Goal: Navigation & Orientation: Find specific page/section

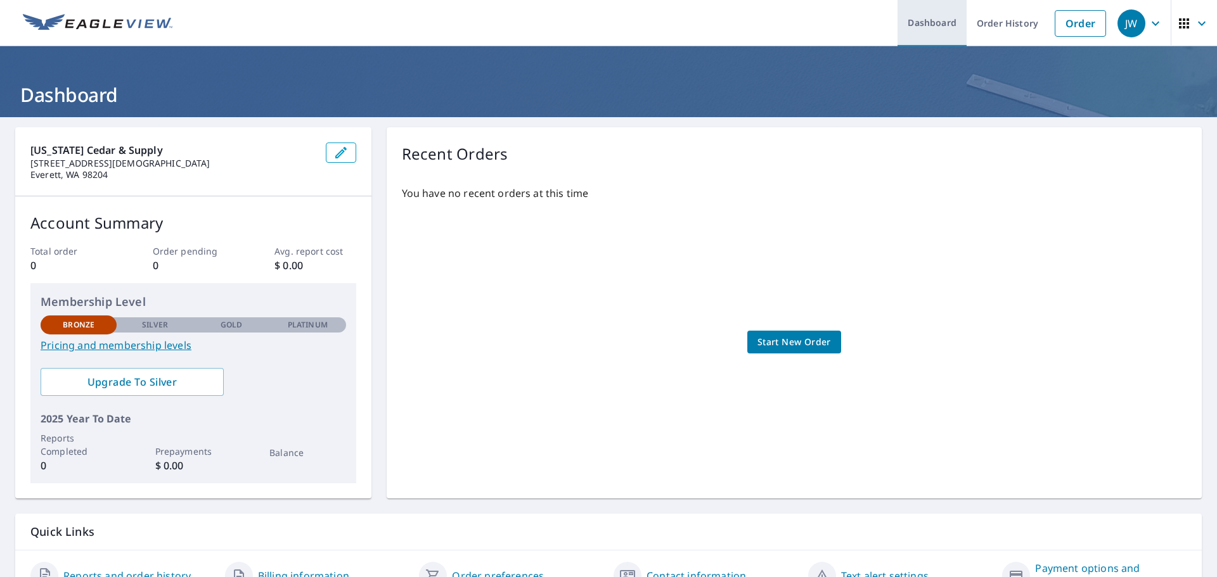
click at [927, 22] on link "Dashboard" at bounding box center [932, 23] width 69 height 46
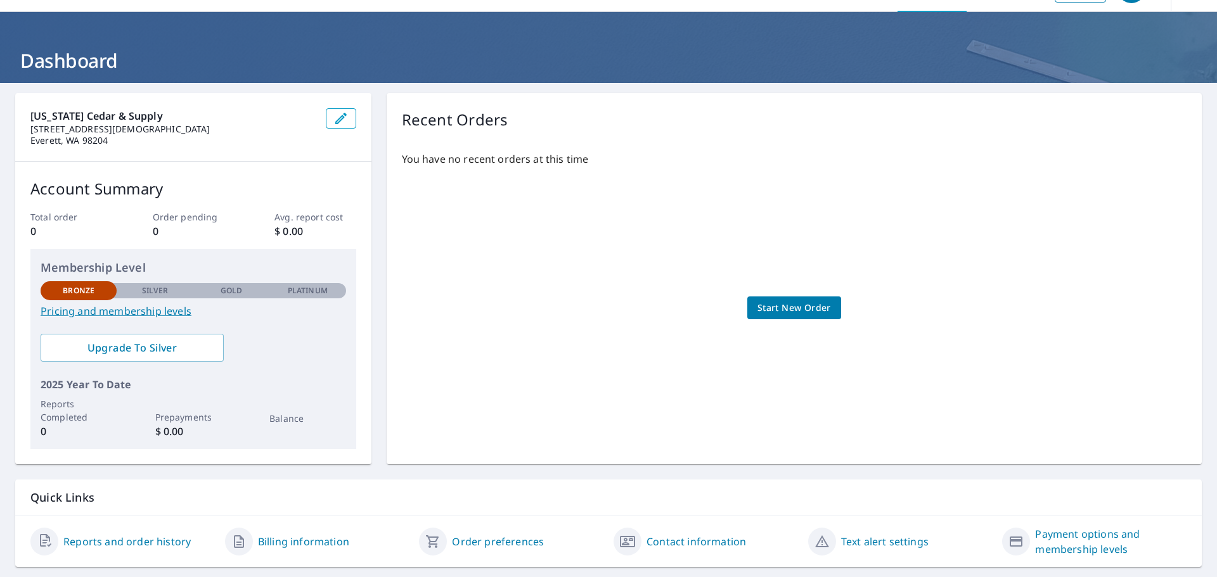
scroll to position [67, 0]
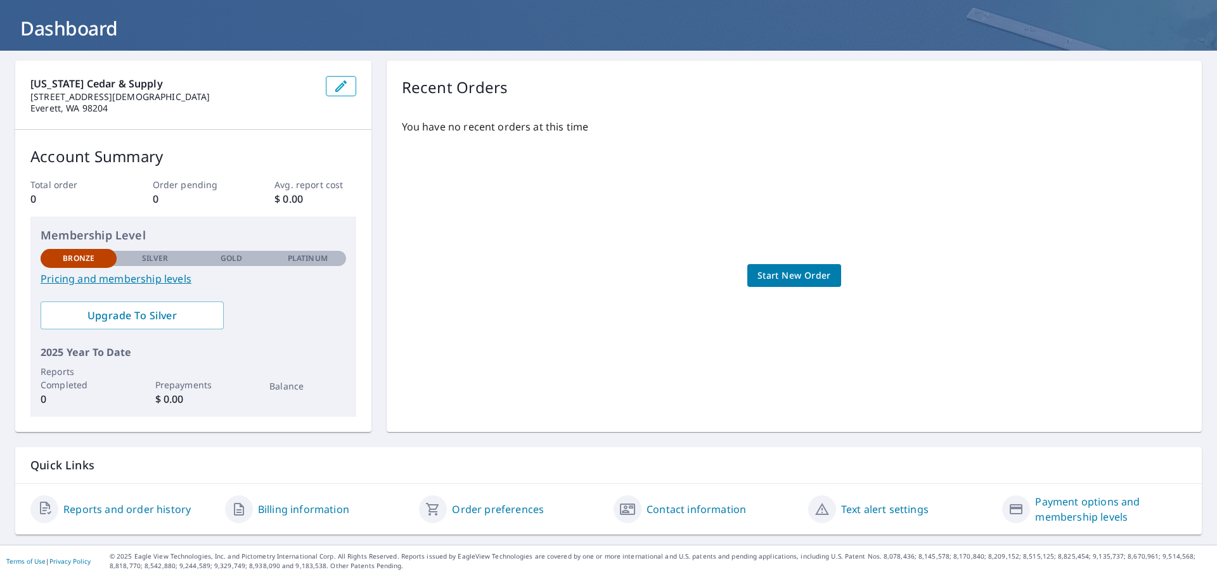
click at [136, 512] on link "Reports and order history" at bounding box center [126, 509] width 127 height 15
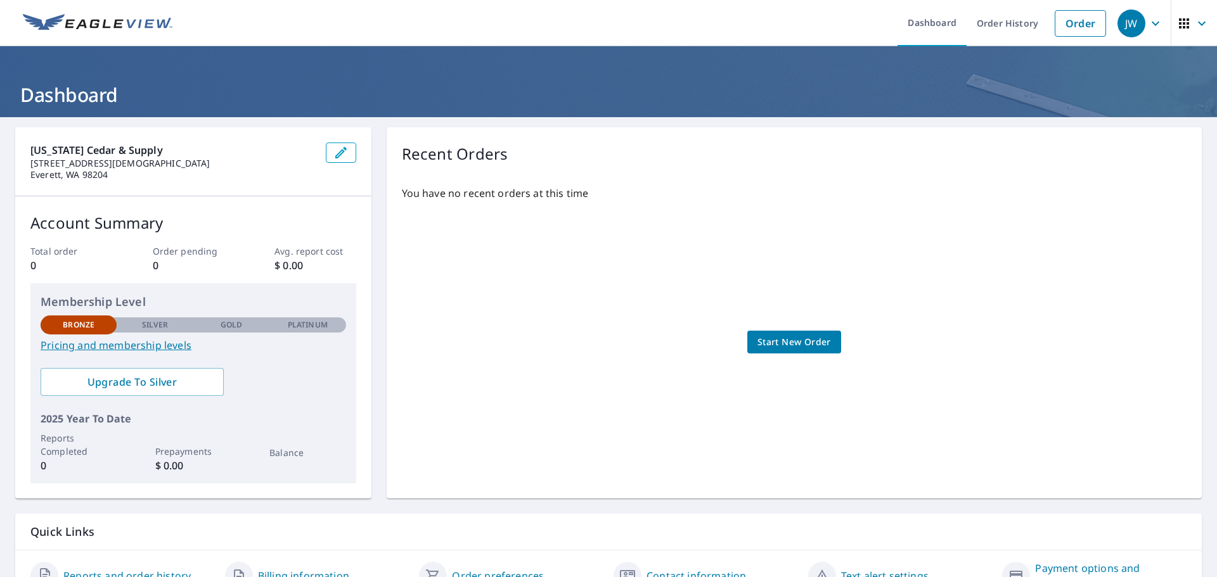
click at [1194, 22] on icon "button" at bounding box center [1201, 23] width 15 height 15
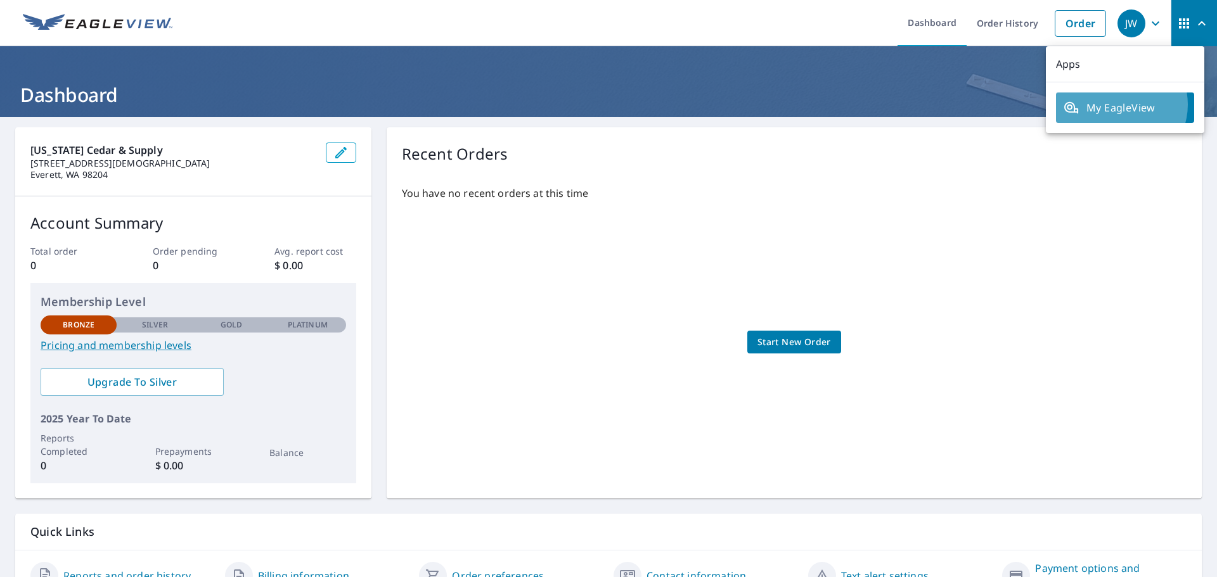
click at [1118, 105] on span "My EagleView" at bounding box center [1125, 107] width 123 height 15
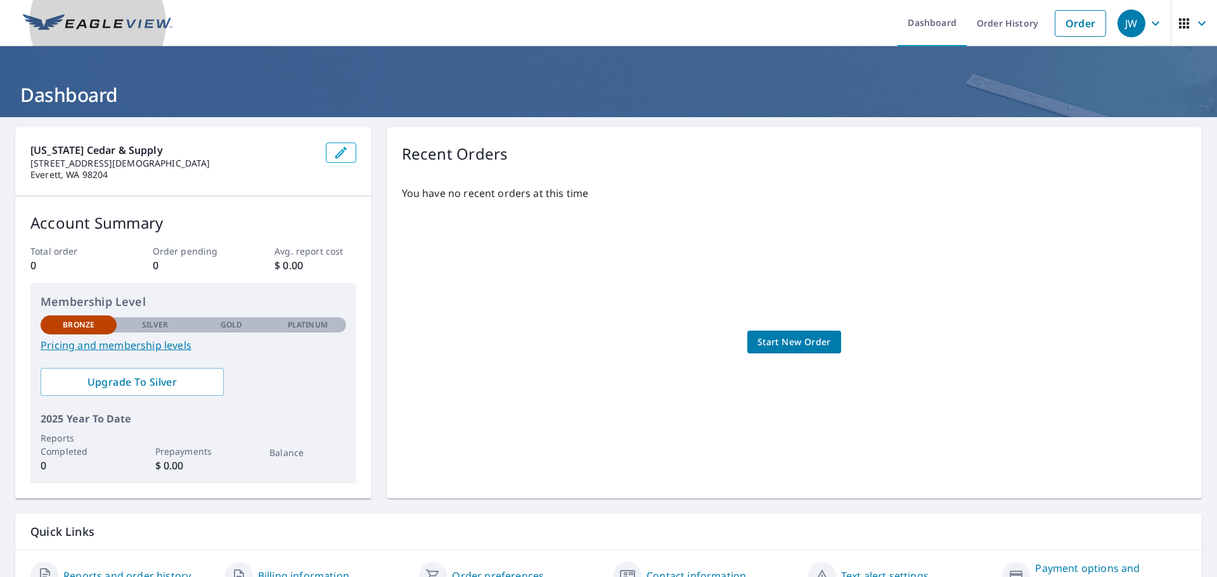
click at [113, 16] on img at bounding box center [98, 23] width 150 height 19
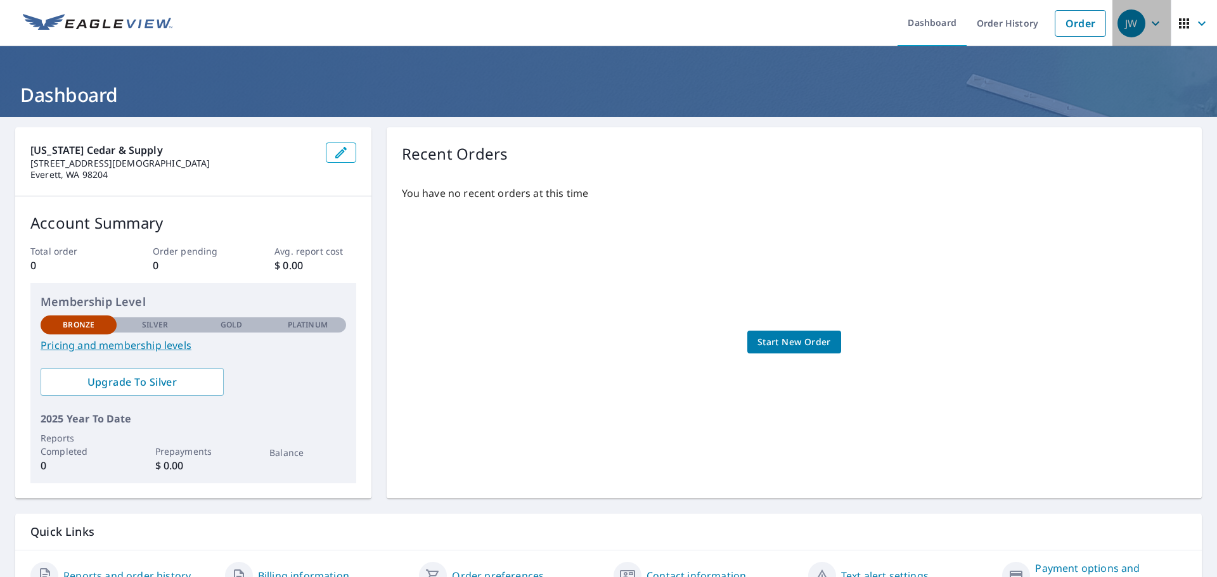
click at [1152, 24] on icon "button" at bounding box center [1156, 23] width 8 height 4
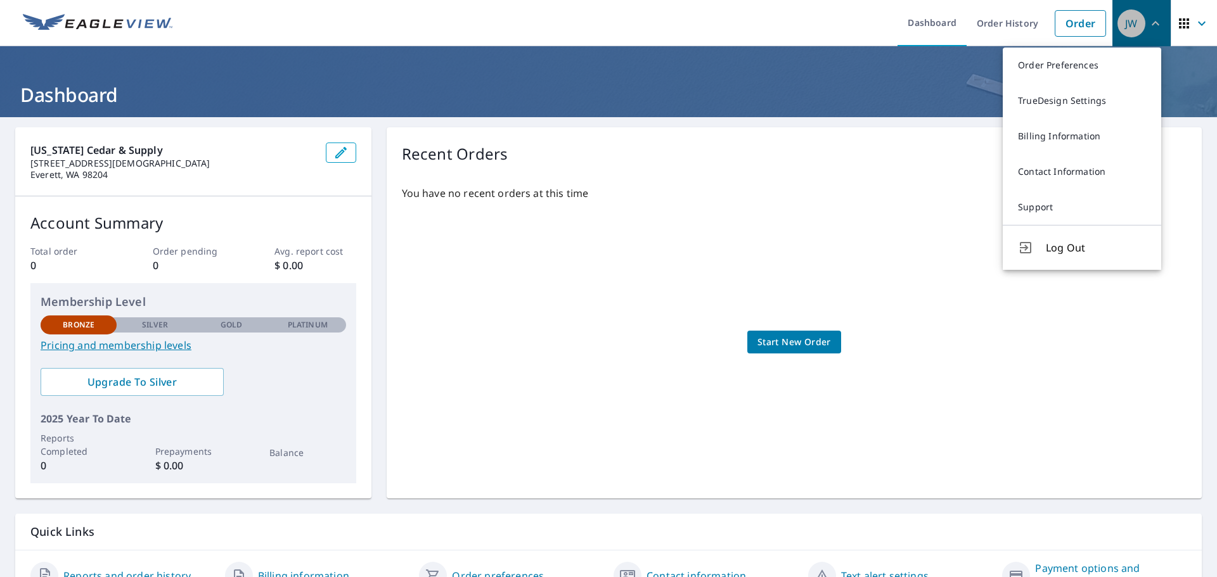
click at [1148, 24] on icon "button" at bounding box center [1155, 23] width 15 height 15
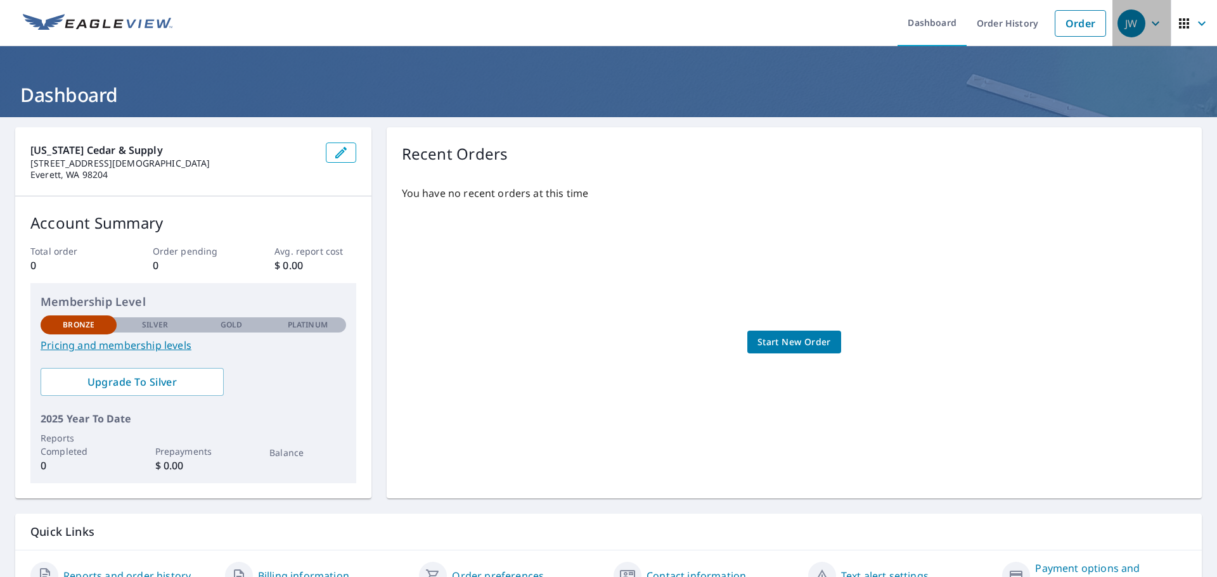
click at [1152, 24] on icon "button" at bounding box center [1156, 23] width 8 height 4
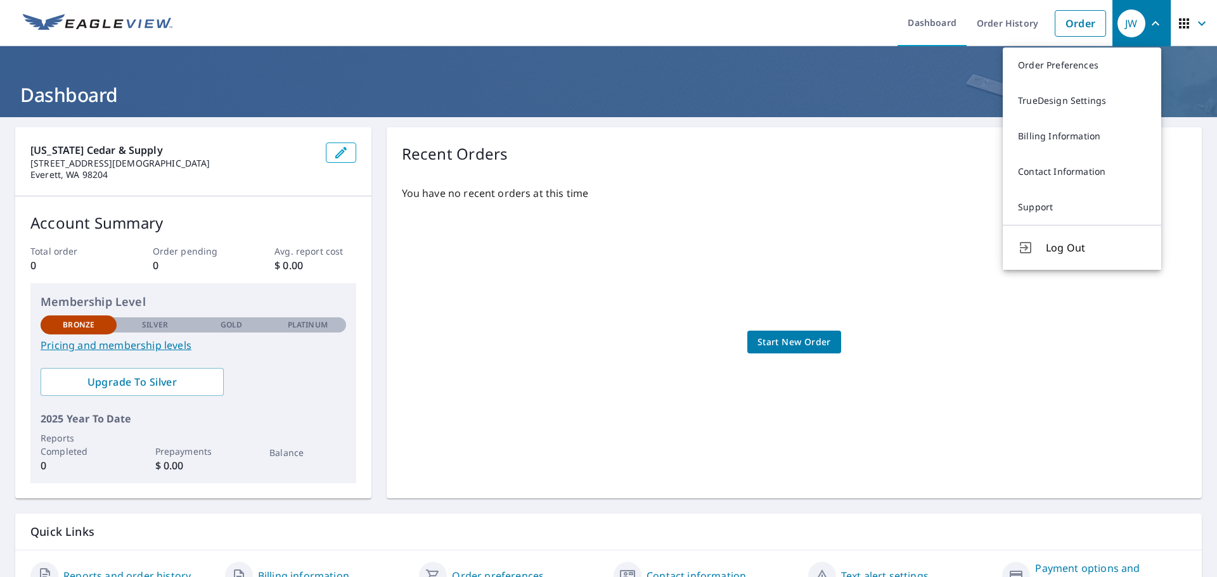
click at [1148, 24] on icon "button" at bounding box center [1155, 23] width 15 height 15
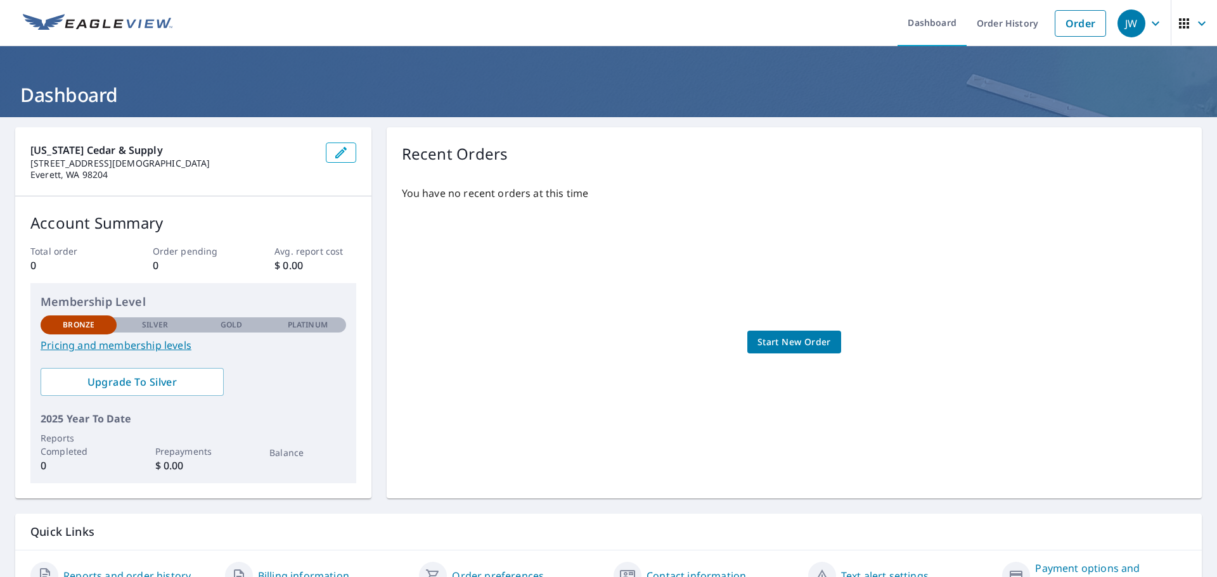
click at [1194, 21] on icon "button" at bounding box center [1201, 23] width 15 height 15
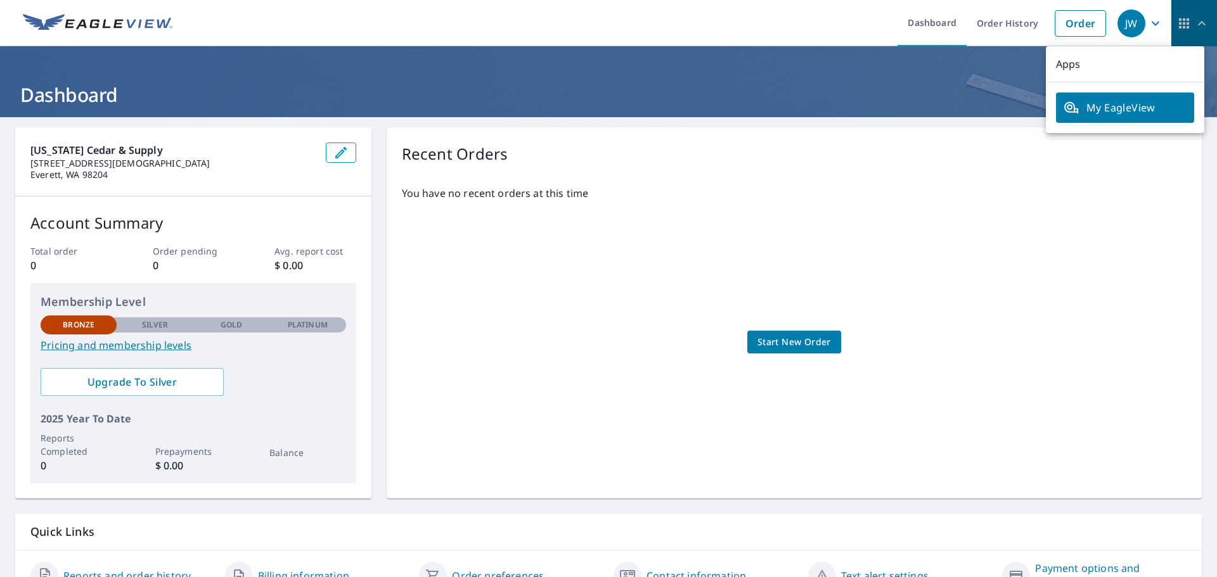
click at [1194, 21] on icon "button" at bounding box center [1201, 23] width 15 height 15
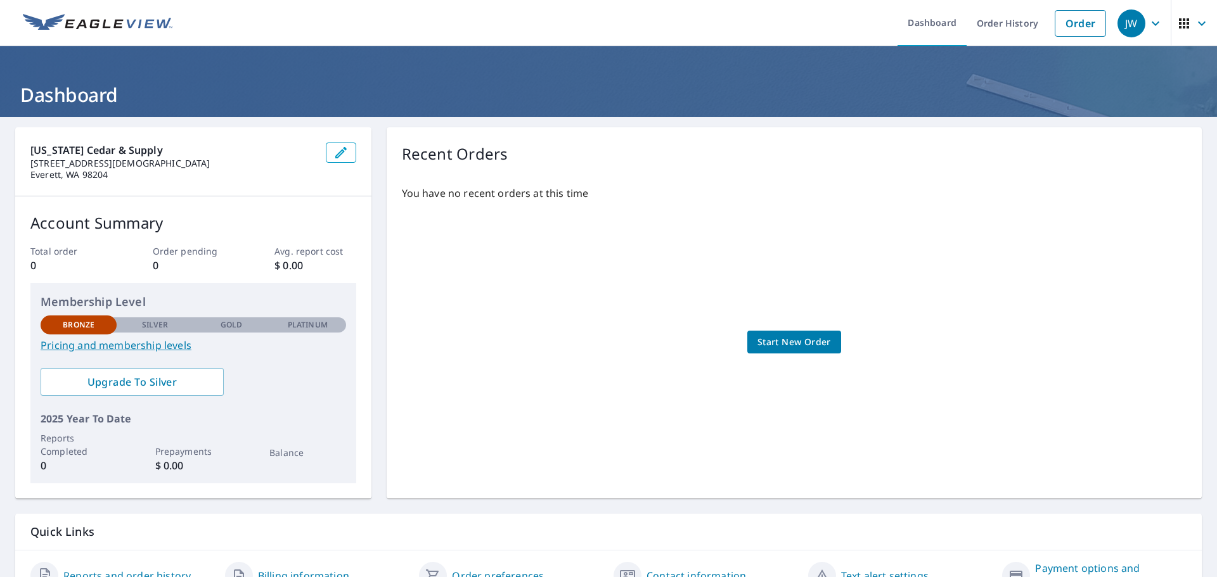
click at [1148, 16] on icon "button" at bounding box center [1155, 23] width 15 height 15
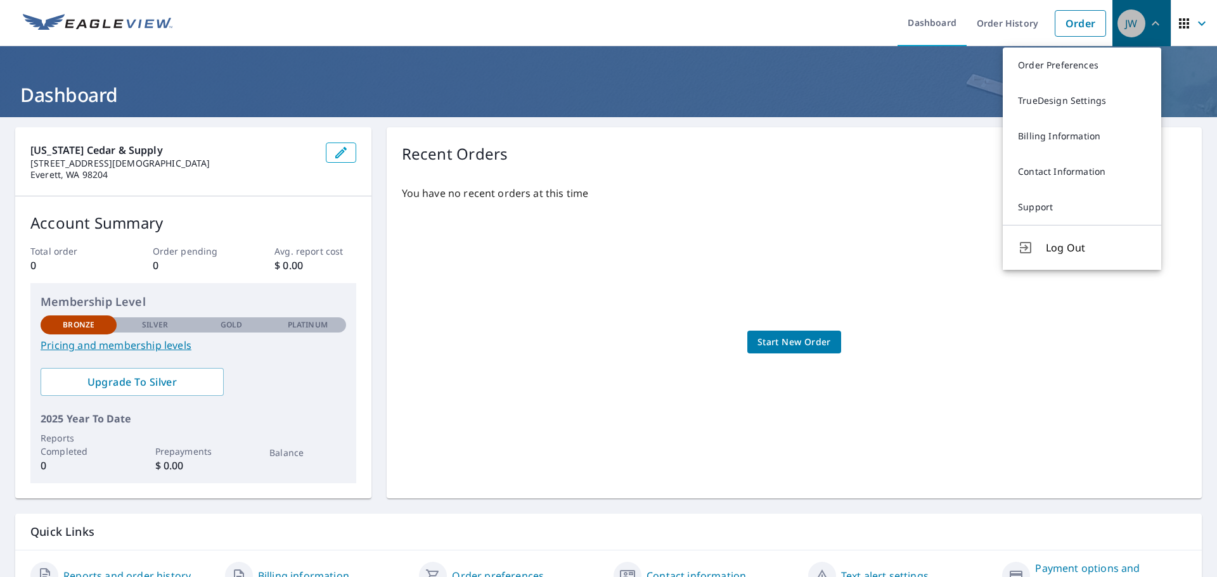
click at [1148, 16] on icon "button" at bounding box center [1155, 23] width 15 height 15
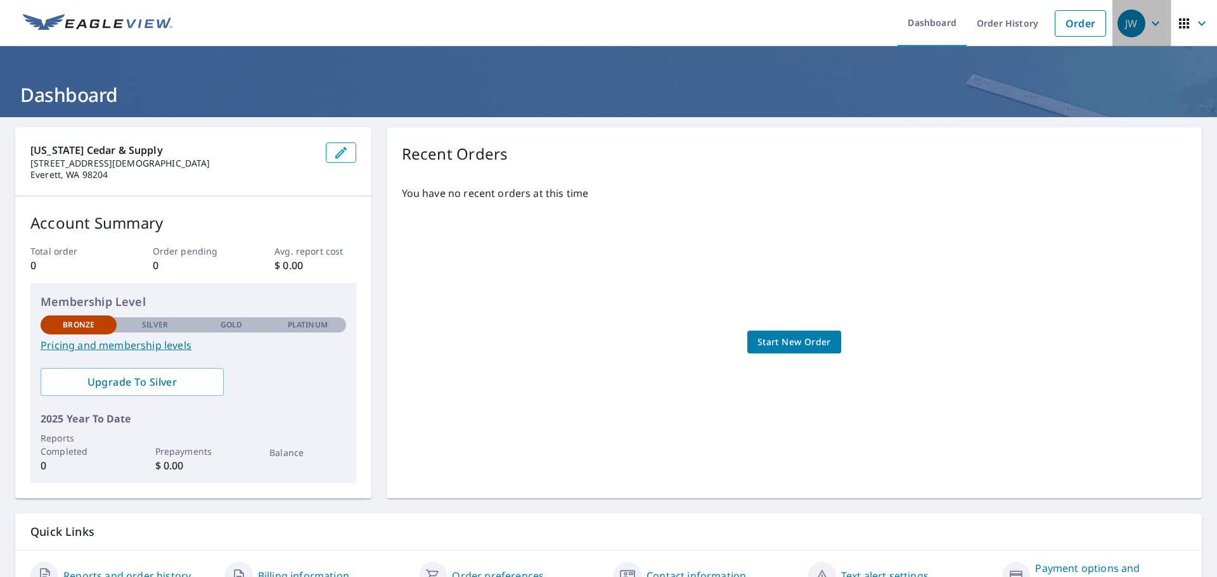
click at [1152, 23] on icon "button" at bounding box center [1156, 23] width 8 height 4
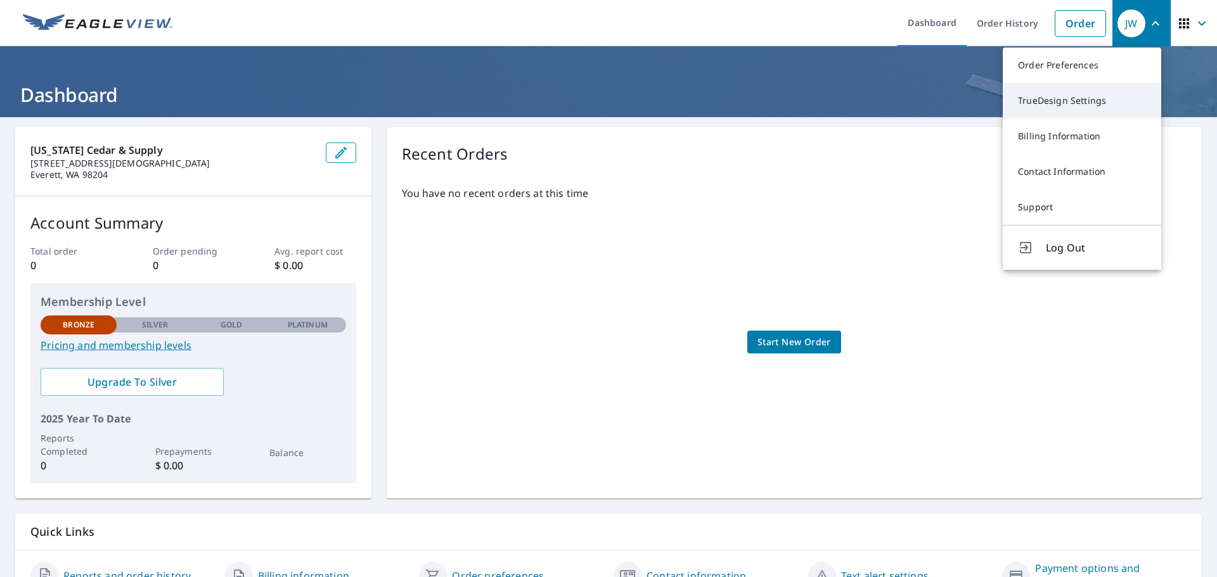
click at [1067, 100] on link "TrueDesign Settings" at bounding box center [1082, 100] width 158 height 35
